Goal: Navigation & Orientation: Find specific page/section

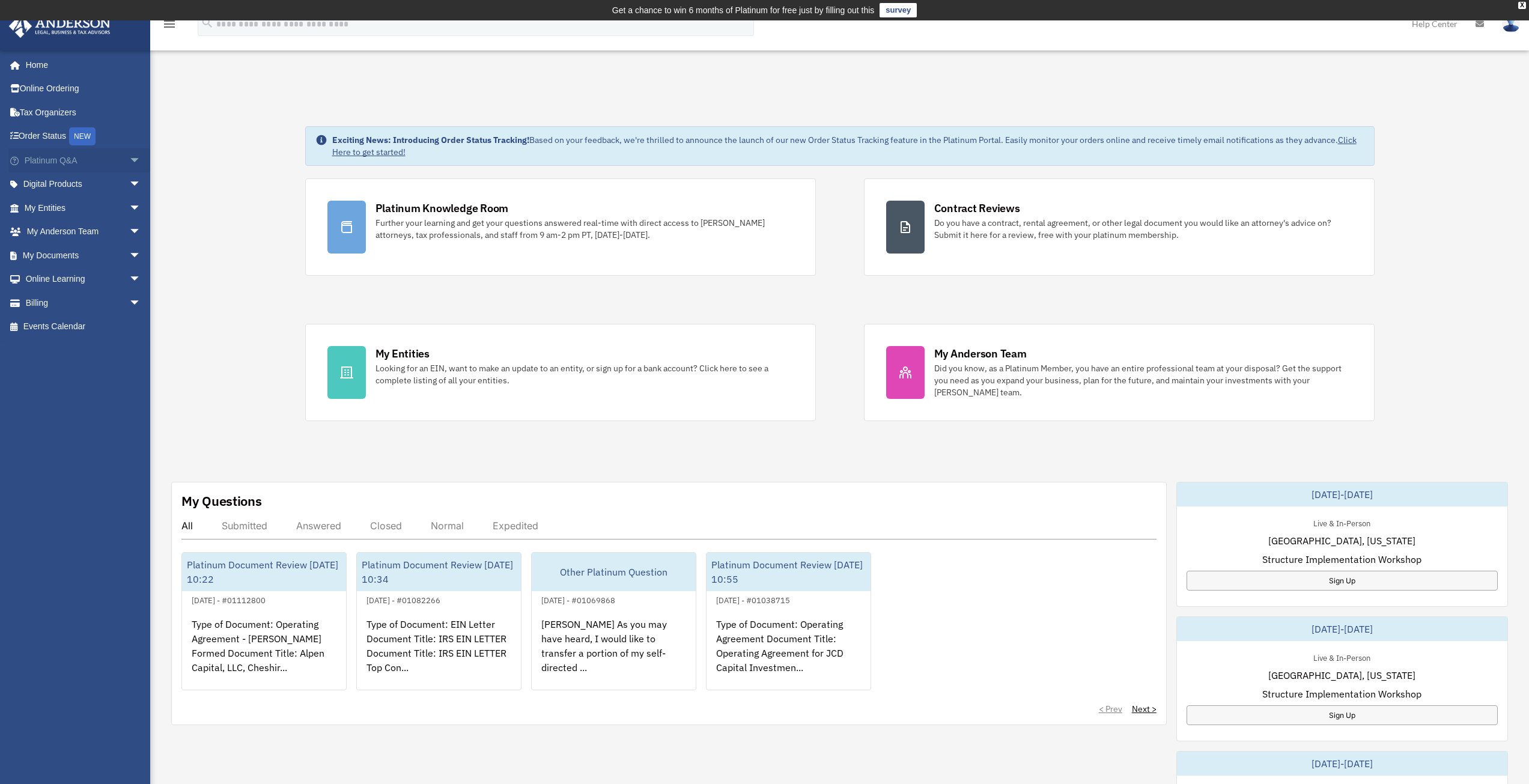
click at [129, 160] on span "arrow_drop_down" at bounding box center [141, 160] width 24 height 24
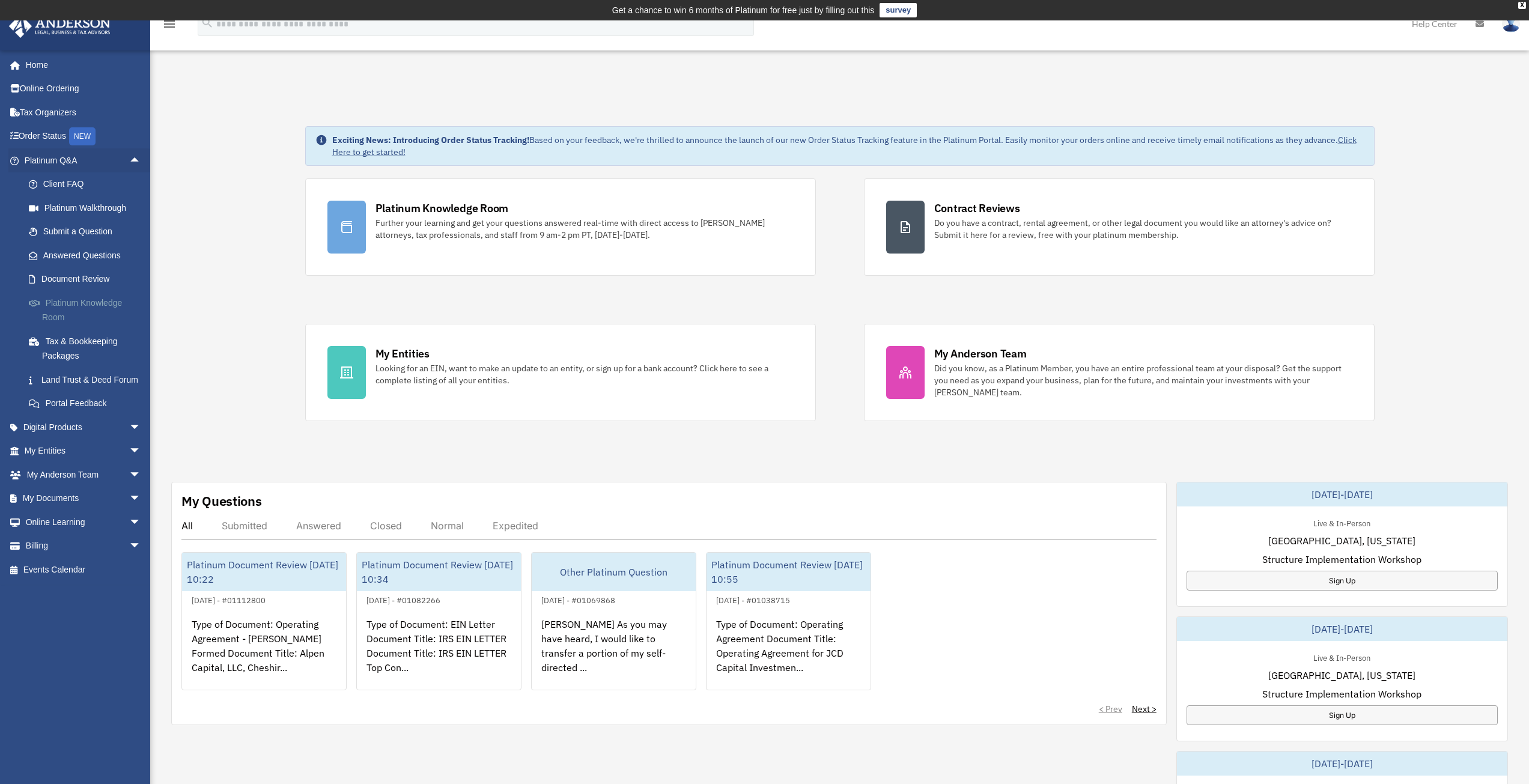
click at [84, 305] on link "Platinum Knowledge Room" at bounding box center [88, 309] width 142 height 38
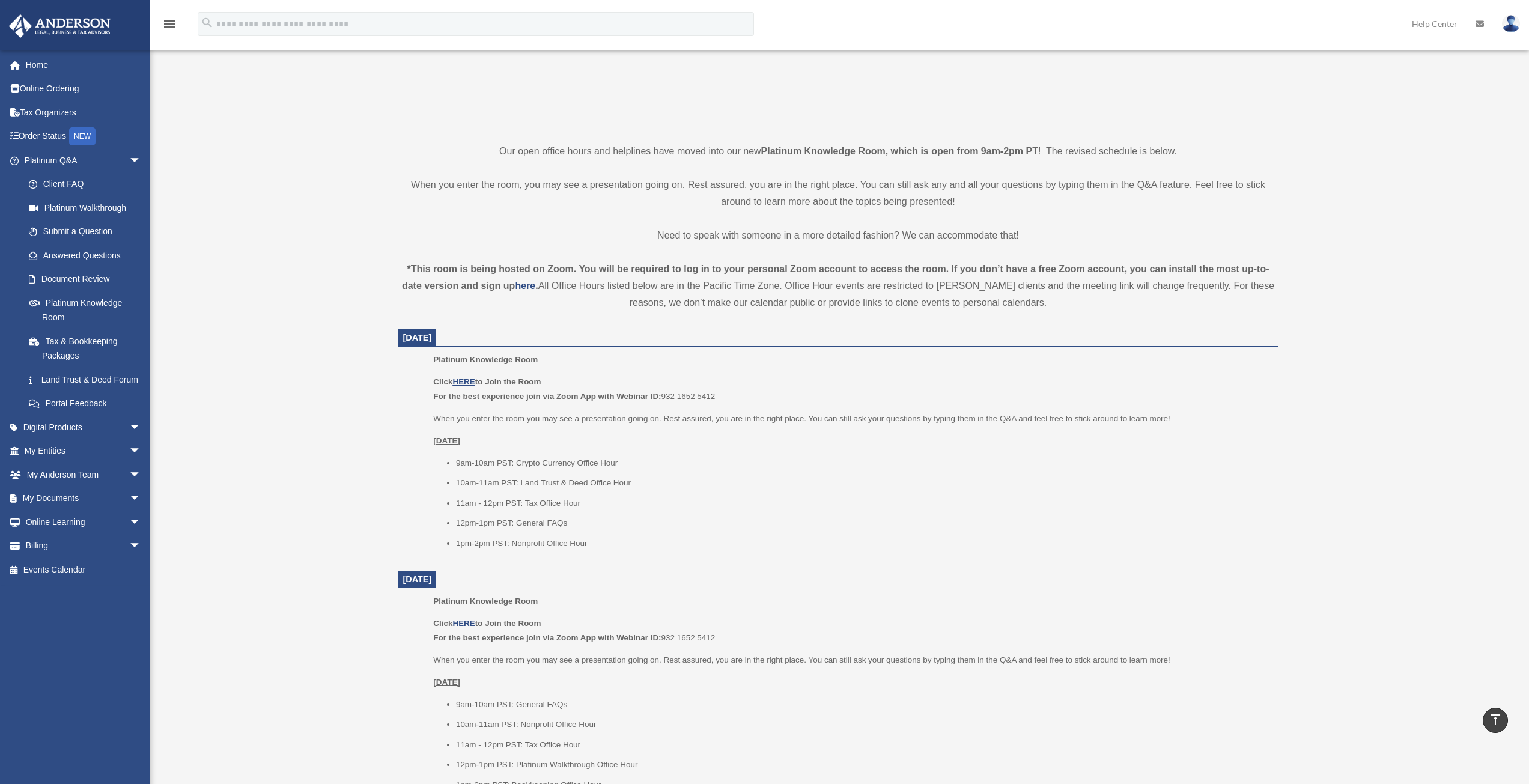
scroll to position [180, 0]
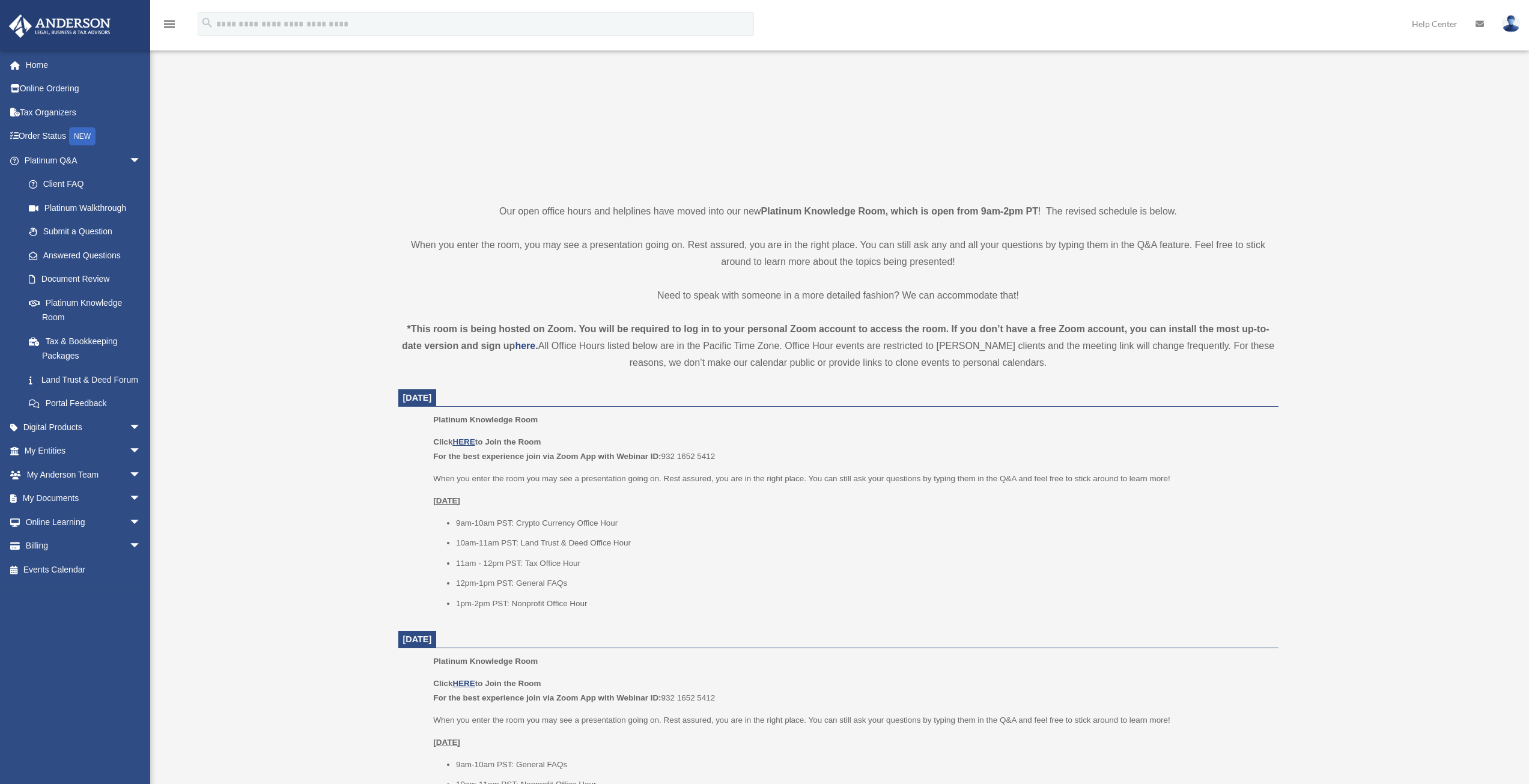
click at [1506, 21] on img at bounding box center [1510, 23] width 18 height 18
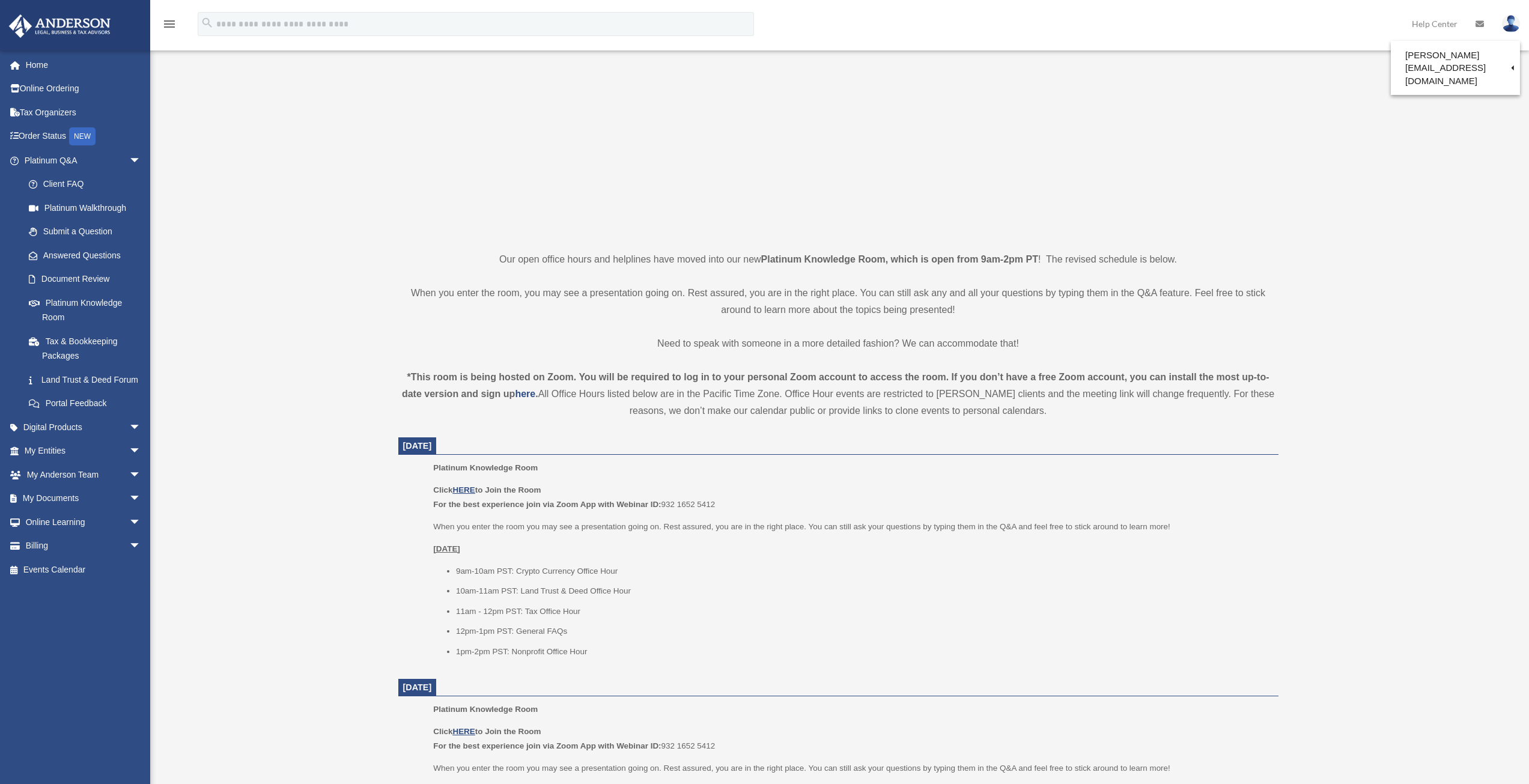
scroll to position [60, 0]
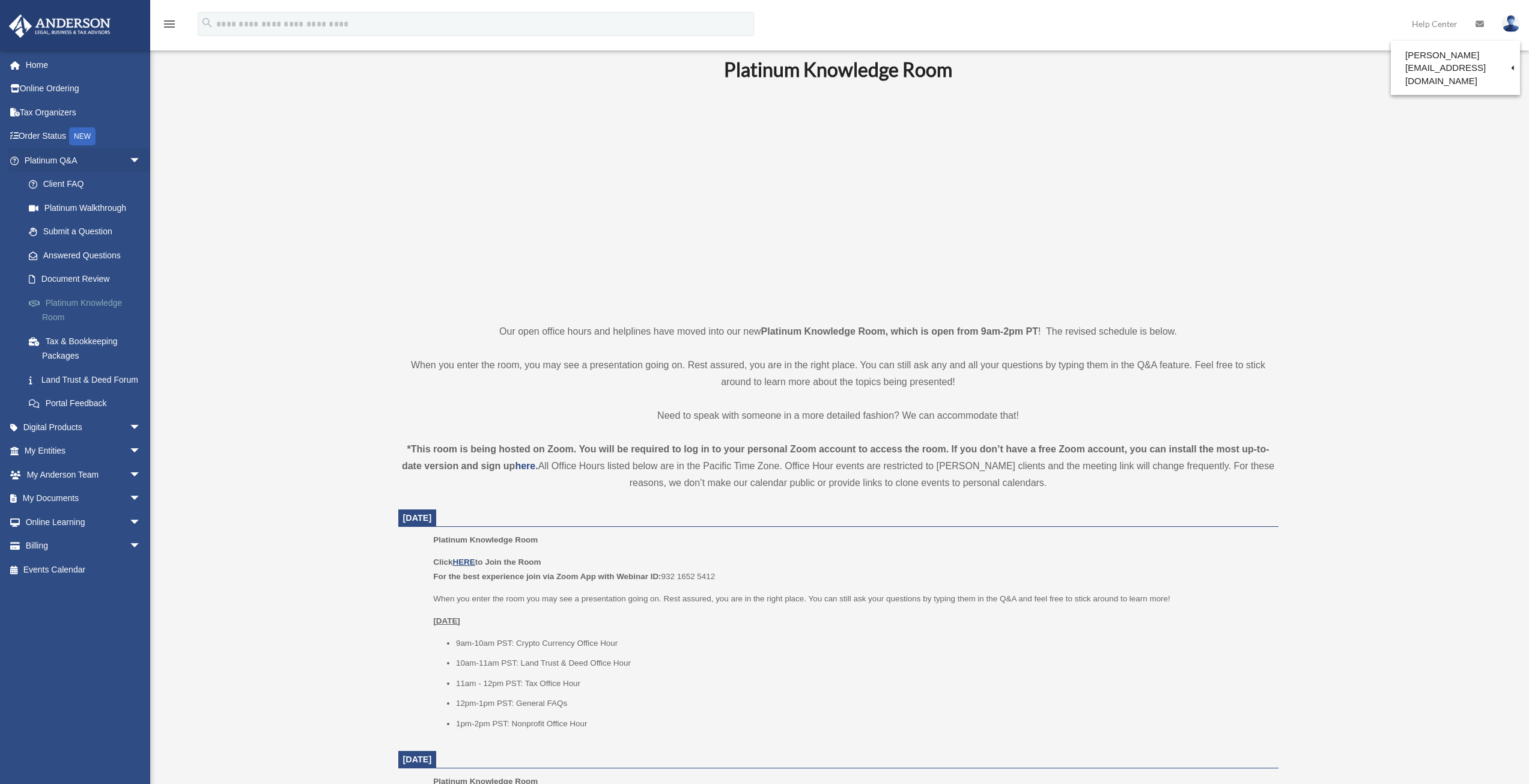
click at [93, 296] on link "Platinum Knowledge Room" at bounding box center [88, 309] width 142 height 38
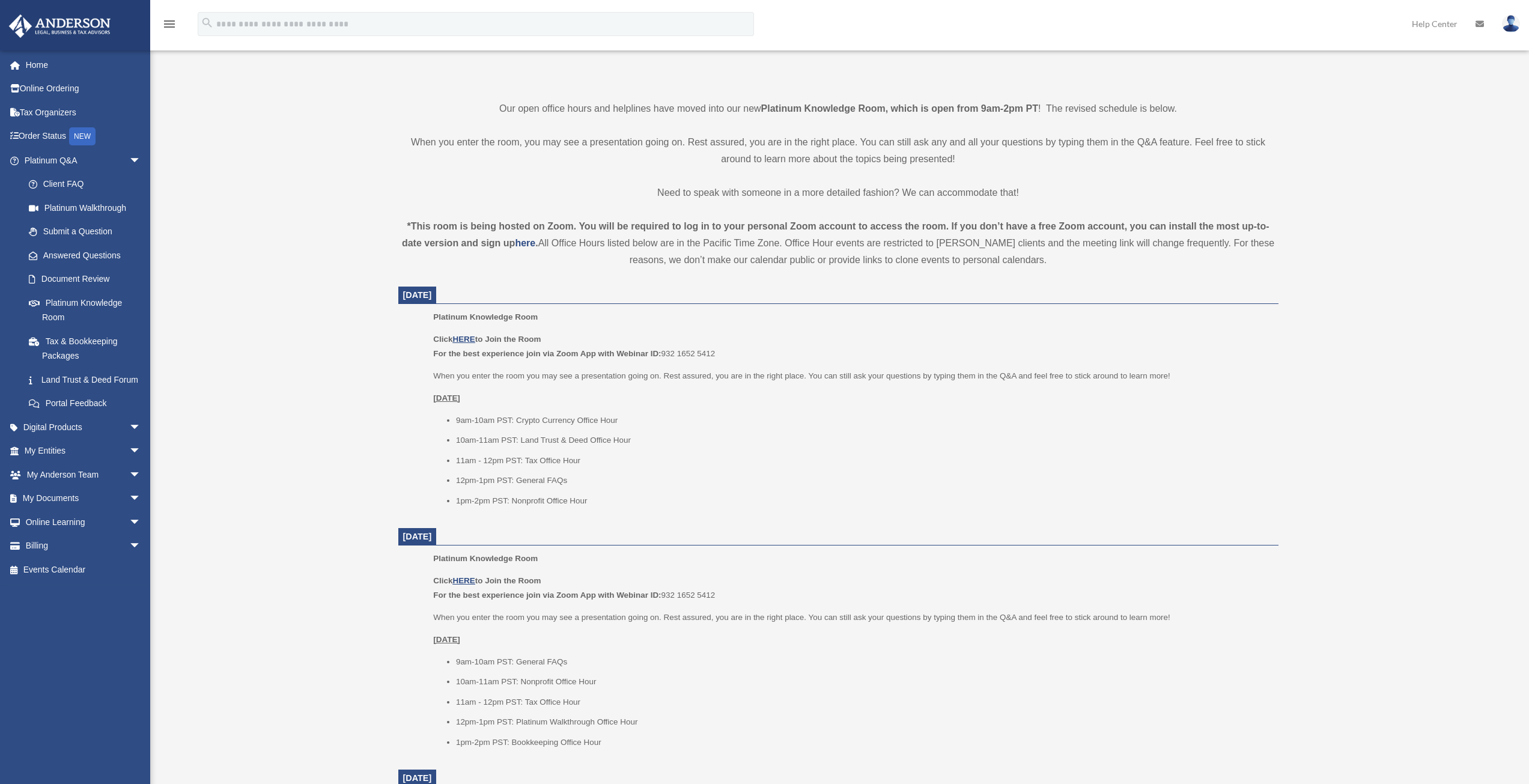
scroll to position [301, 0]
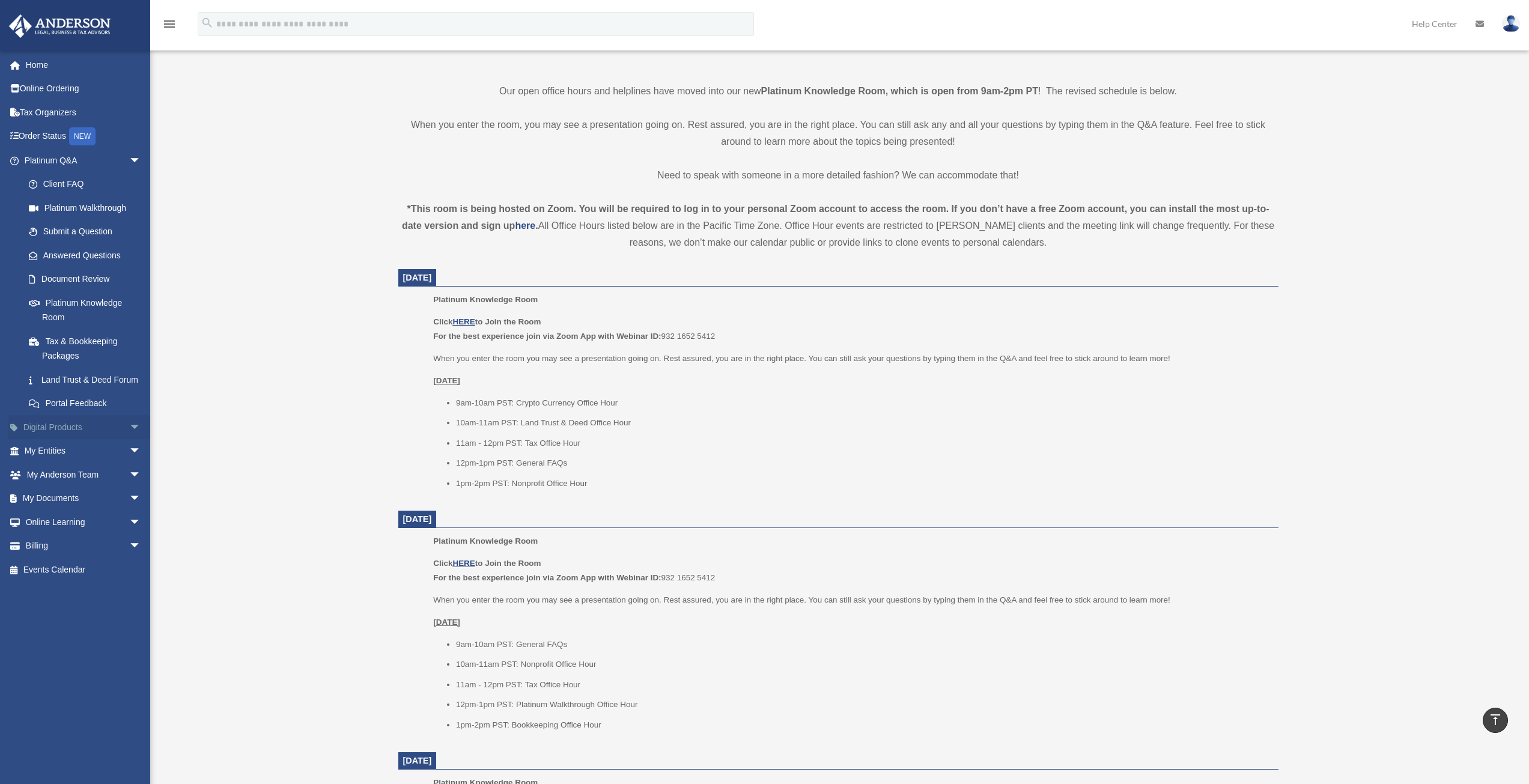
click at [67, 438] on link "Digital Products arrow_drop_down" at bounding box center [83, 427] width 151 height 24
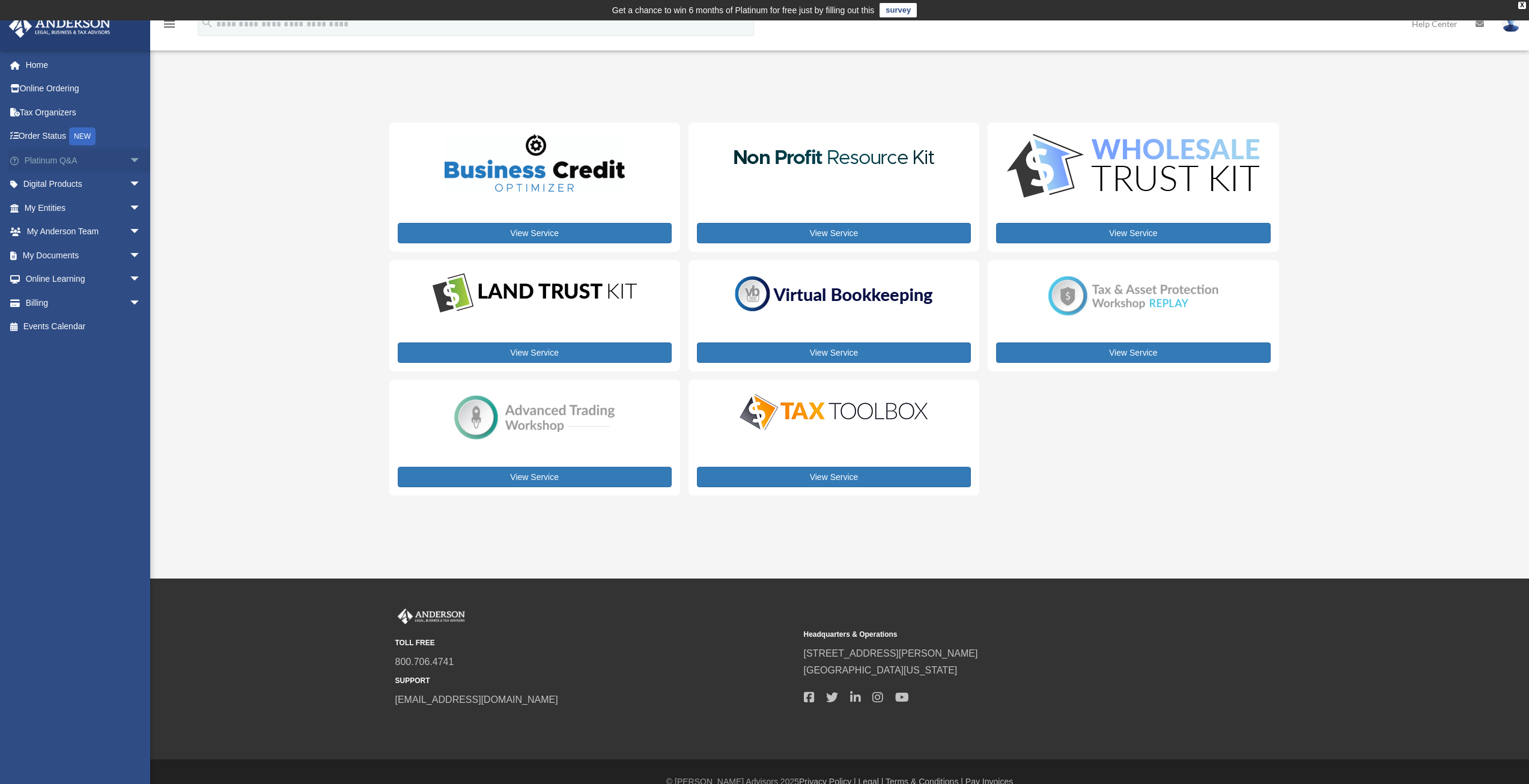
click at [129, 163] on span "arrow_drop_down" at bounding box center [141, 160] width 24 height 24
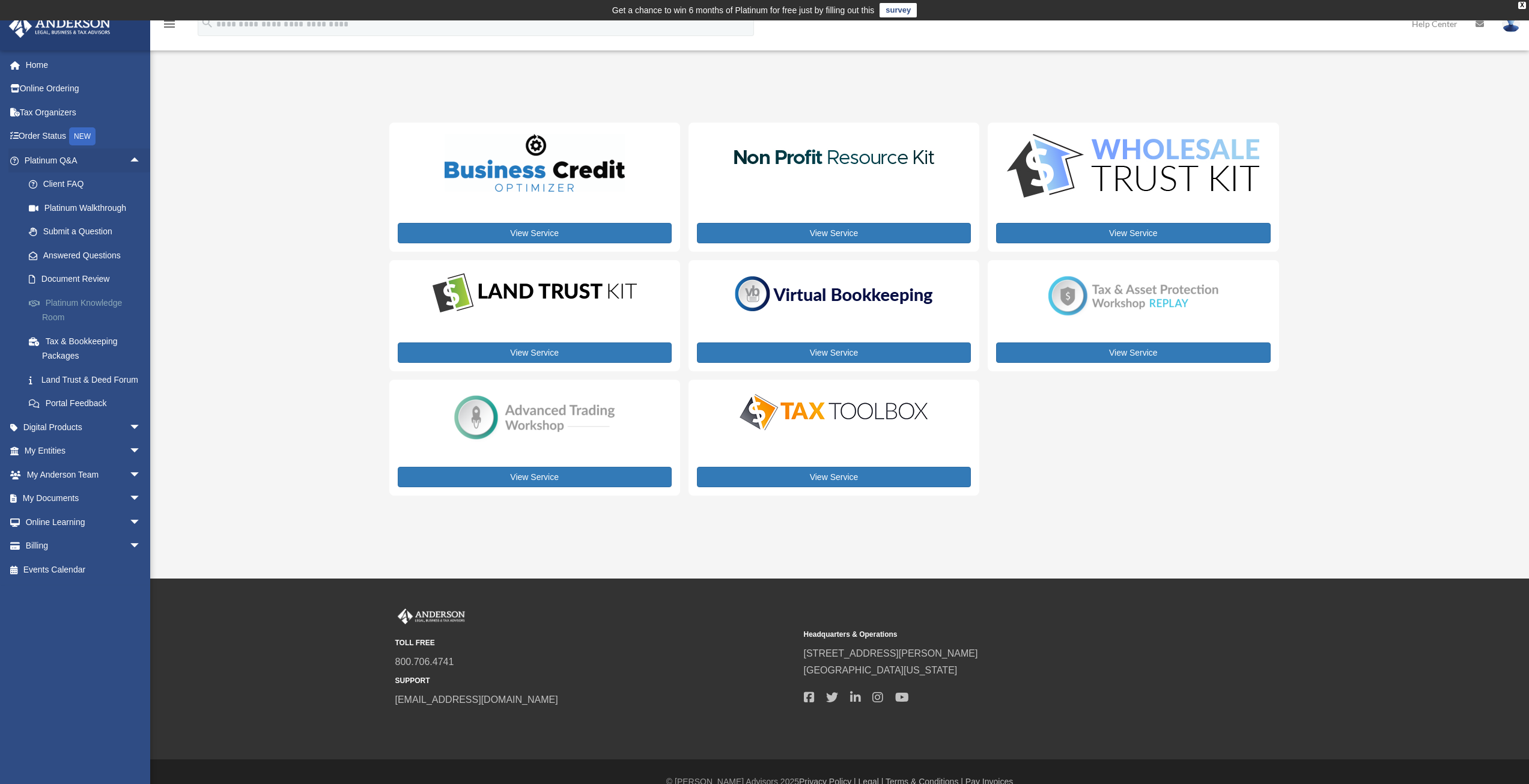
click at [58, 309] on link "Platinum Knowledge Room" at bounding box center [88, 309] width 142 height 38
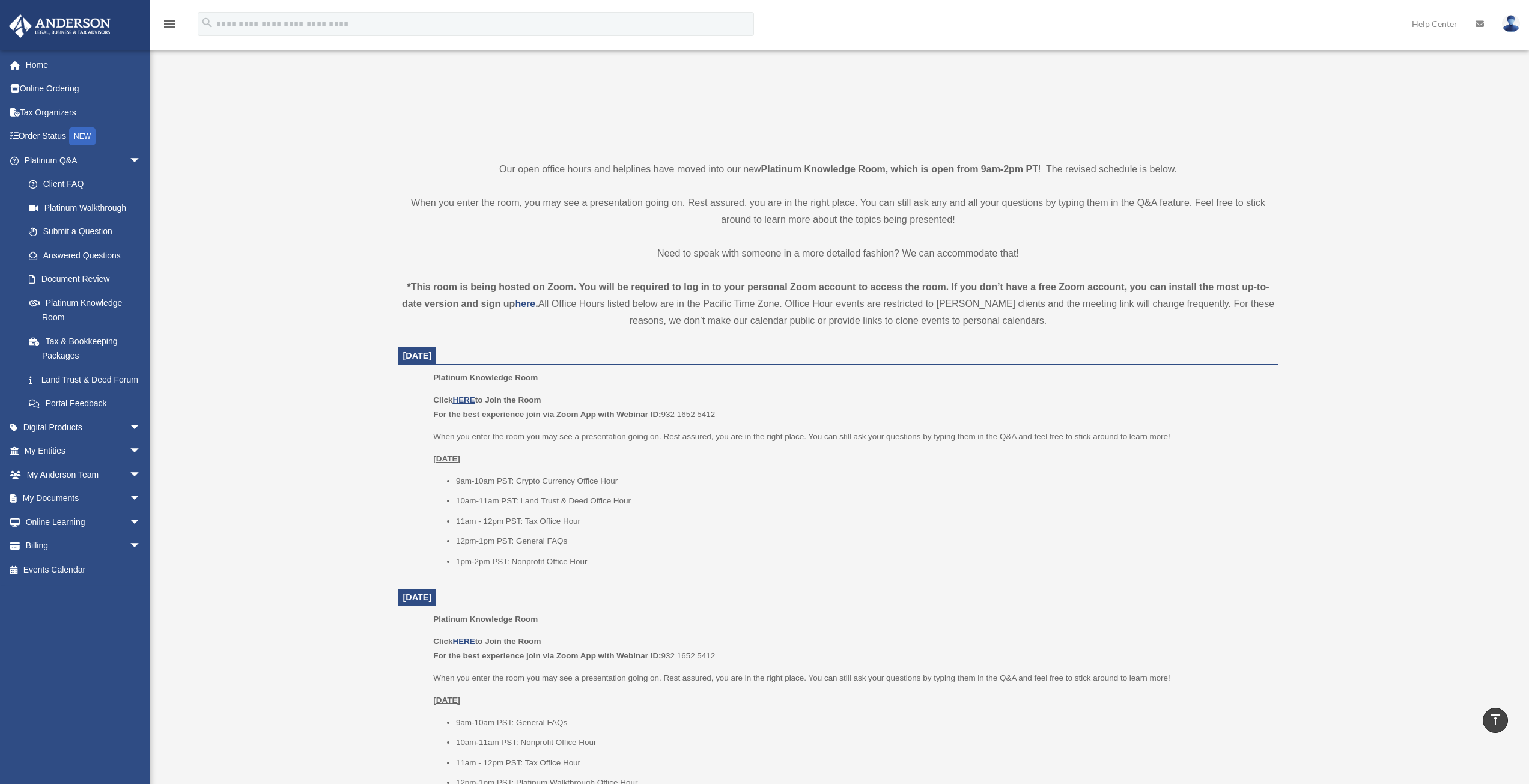
scroll to position [244, 0]
